Goal: Find contact information: Find contact information

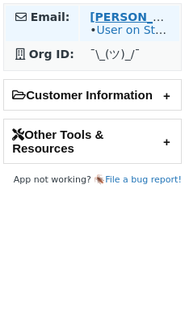
click at [123, 27] on link "User on Staging" at bounding box center [141, 29] width 90 height 13
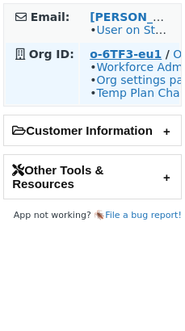
click at [101, 48] on strong "o-6TF3-eu1" at bounding box center [126, 54] width 72 height 13
click at [133, 55] on strong "o-6TF3-eu1" at bounding box center [126, 54] width 72 height 13
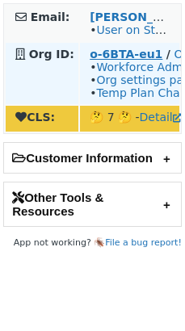
click at [149, 54] on strong "o-6BTA-eu1" at bounding box center [126, 54] width 73 height 13
